Goal: Task Accomplishment & Management: Use online tool/utility

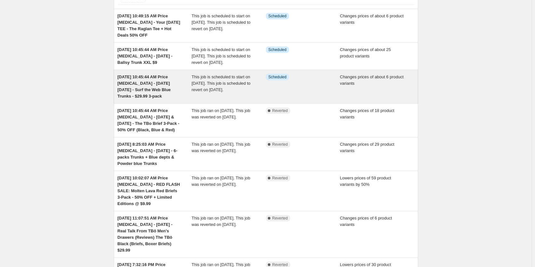
scroll to position [64, 0]
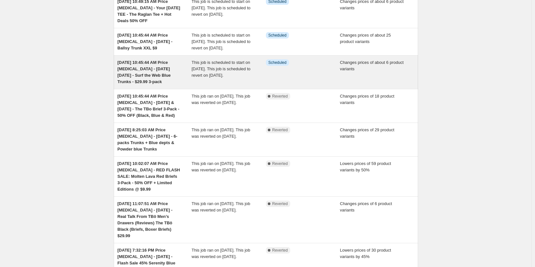
click at [247, 89] on div "[DATE] 10:45:44 AM Price [MEDICAL_DATA] - [DATE] [DATE] - Surf the Web Blue Tru…" at bounding box center [266, 71] width 305 height 33
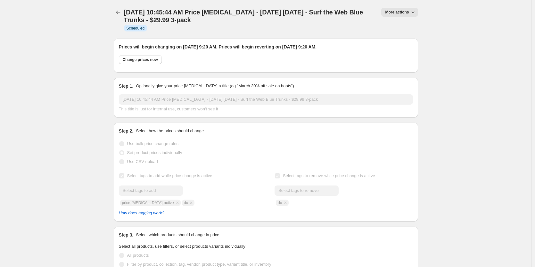
click at [412, 16] on button "More actions" at bounding box center [400, 12] width 37 height 9
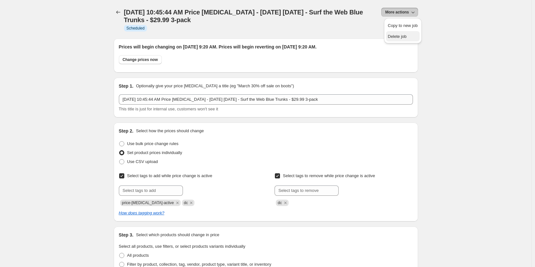
click at [411, 38] on span "Delete job" at bounding box center [403, 36] width 30 height 6
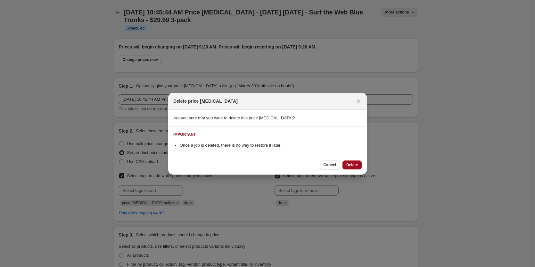
click at [354, 168] on button "Delete" at bounding box center [352, 164] width 19 height 9
